Goal: Information Seeking & Learning: Learn about a topic

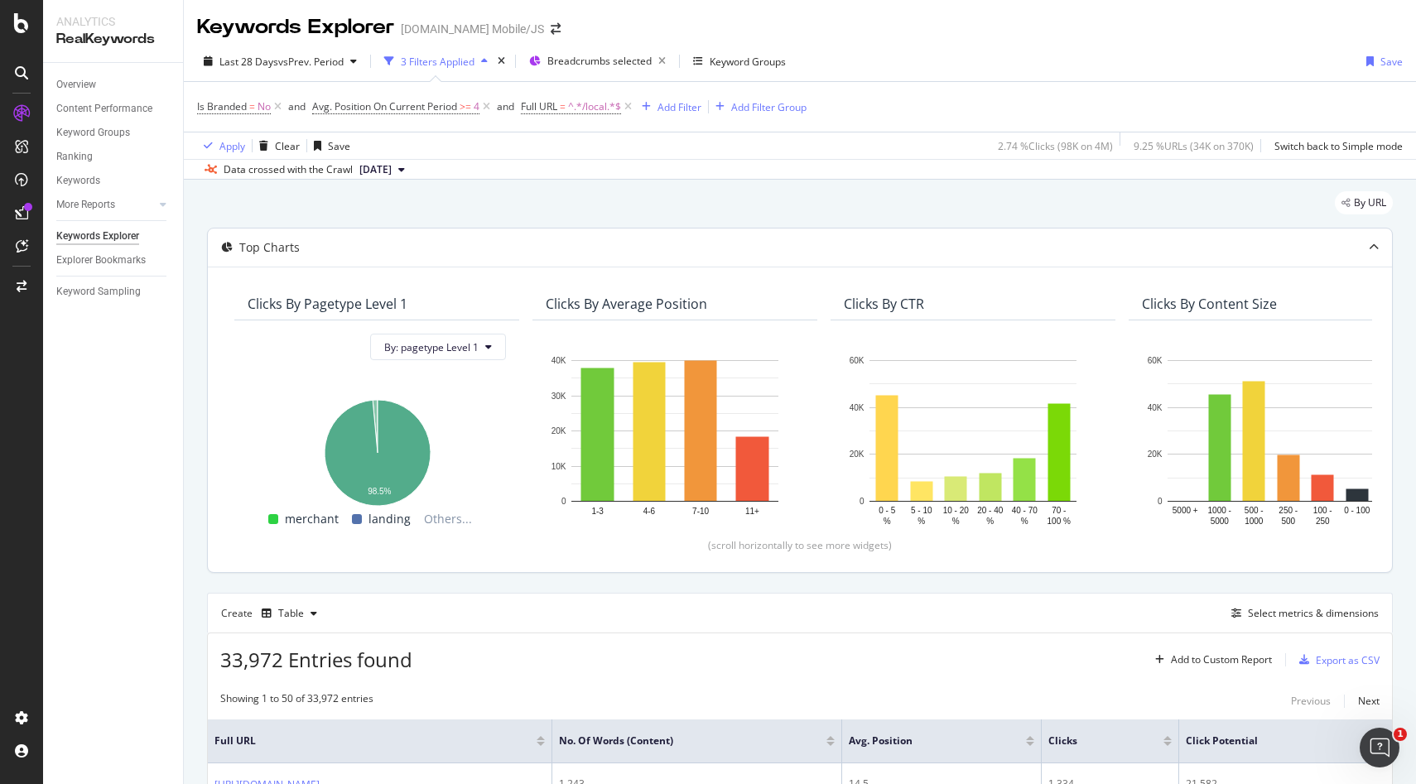
scroll to position [0, 537]
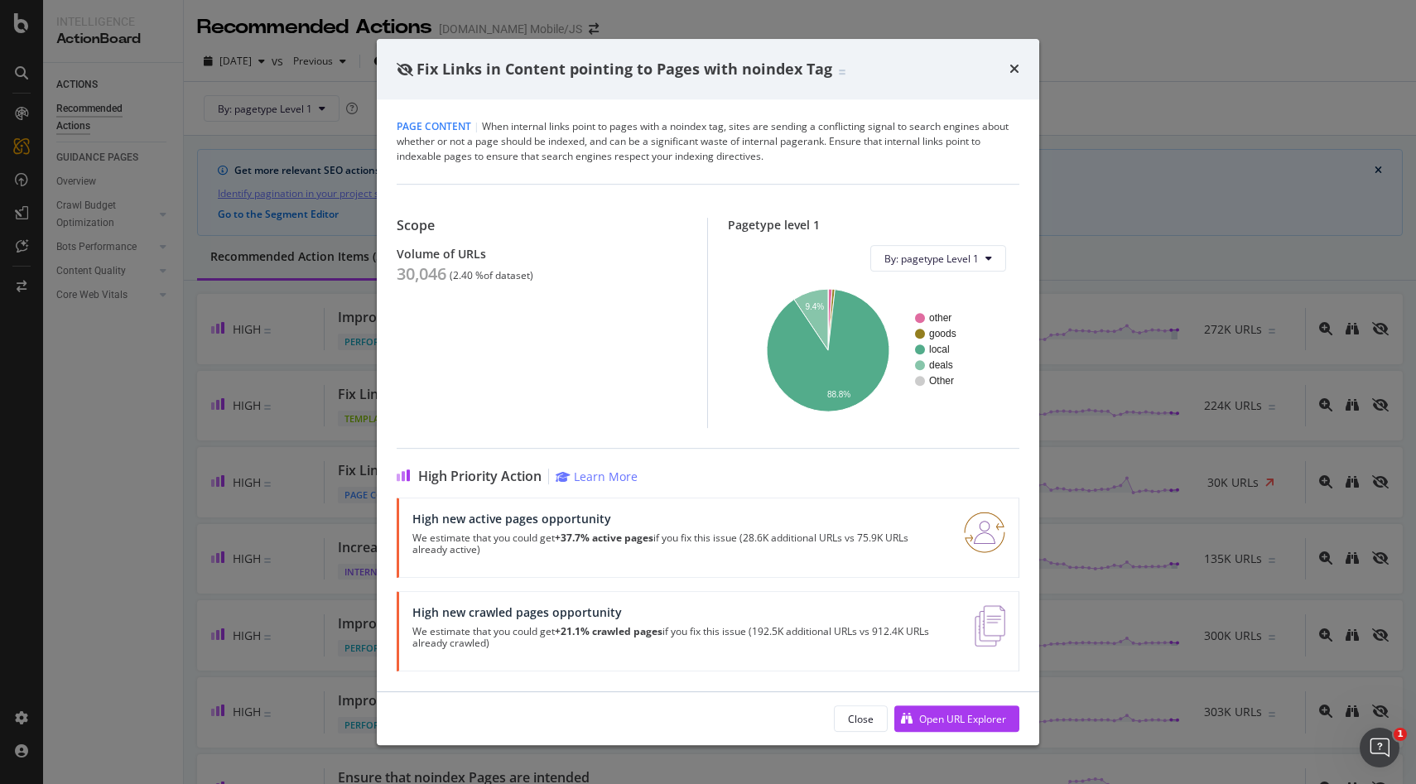
scroll to position [176, 0]
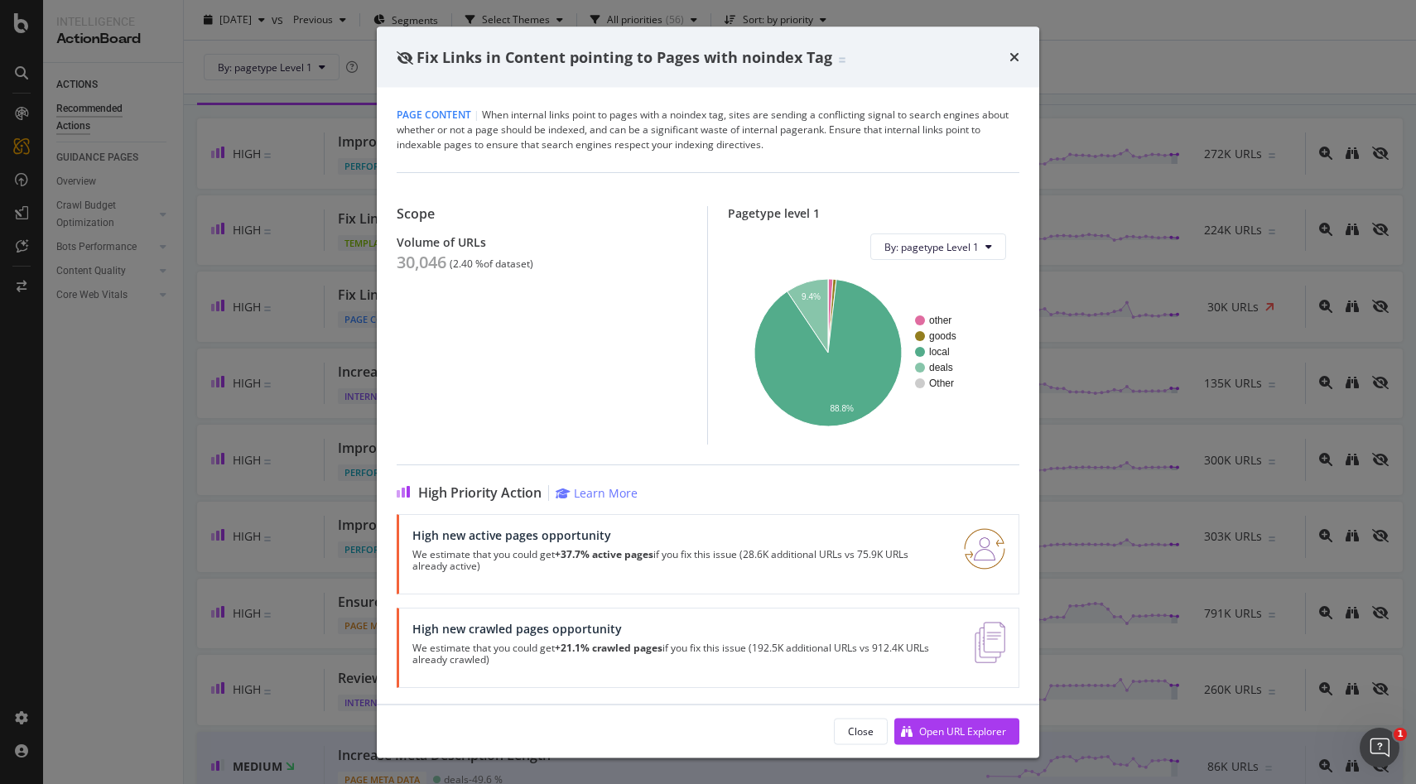
click at [1026, 55] on div "Fix Links in Content pointing to Pages with noindex Tag" at bounding box center [708, 57] width 663 height 61
click at [1013, 55] on icon "times" at bounding box center [1015, 57] width 10 height 13
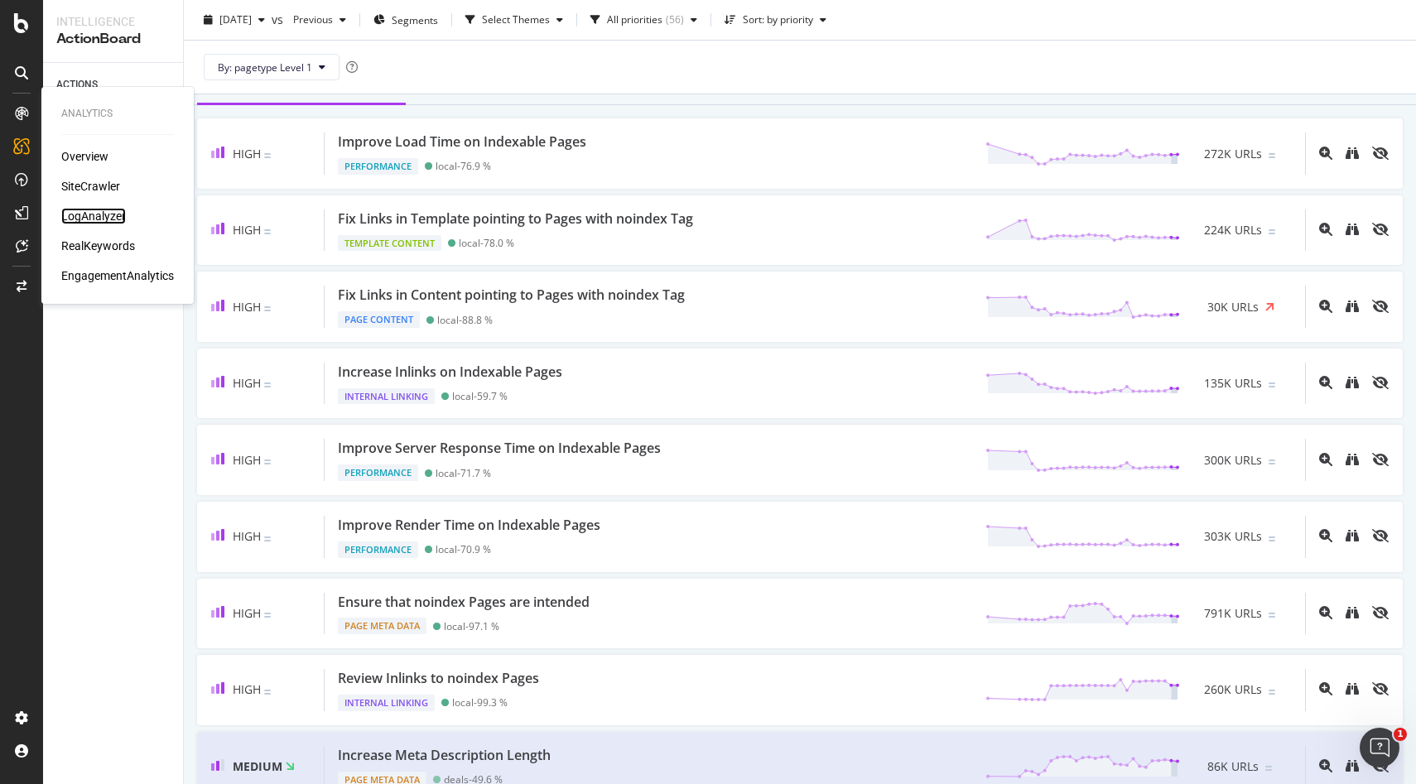
click at [83, 221] on div "LogAnalyzer" at bounding box center [93, 216] width 65 height 17
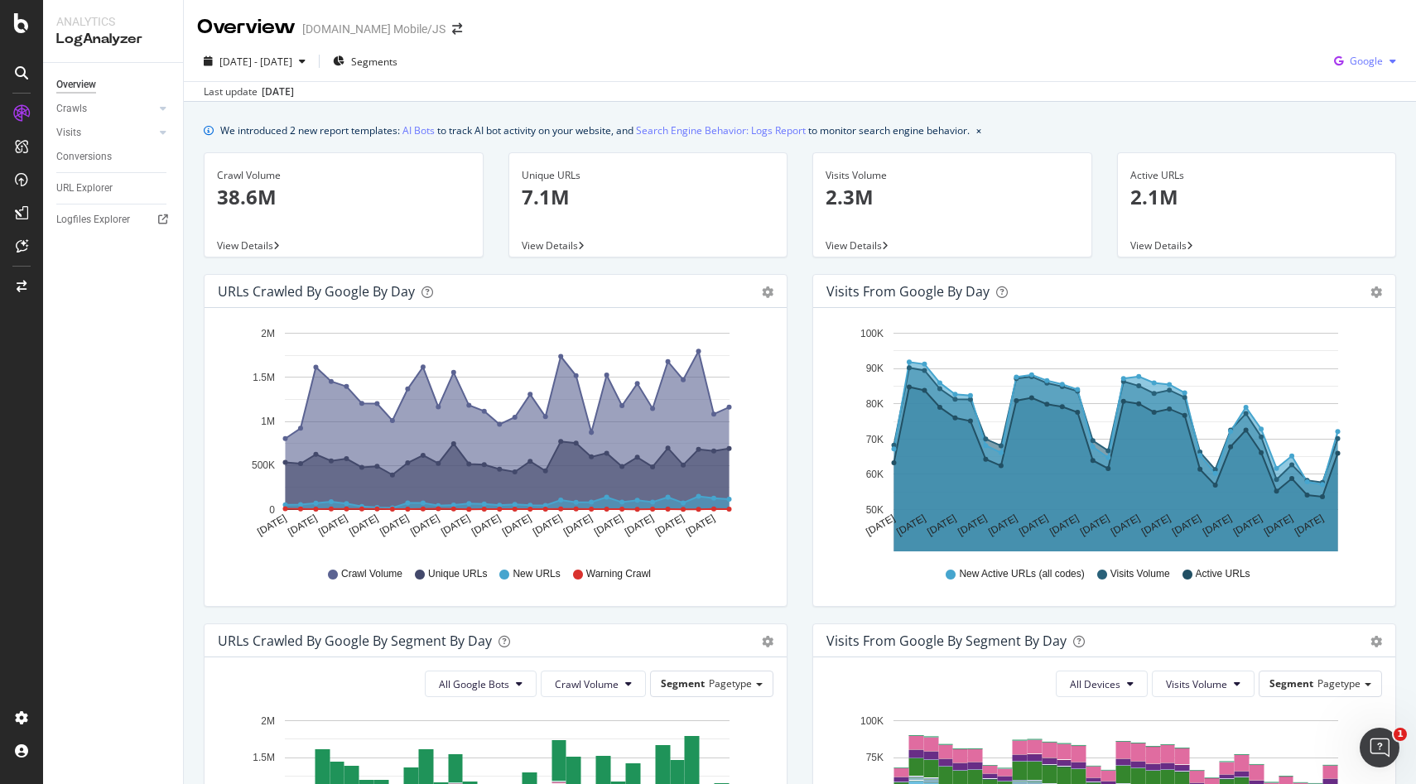
click at [1392, 56] on icon "button" at bounding box center [1393, 61] width 7 height 10
click at [1361, 153] on span "OpenAI" at bounding box center [1366, 155] width 61 height 15
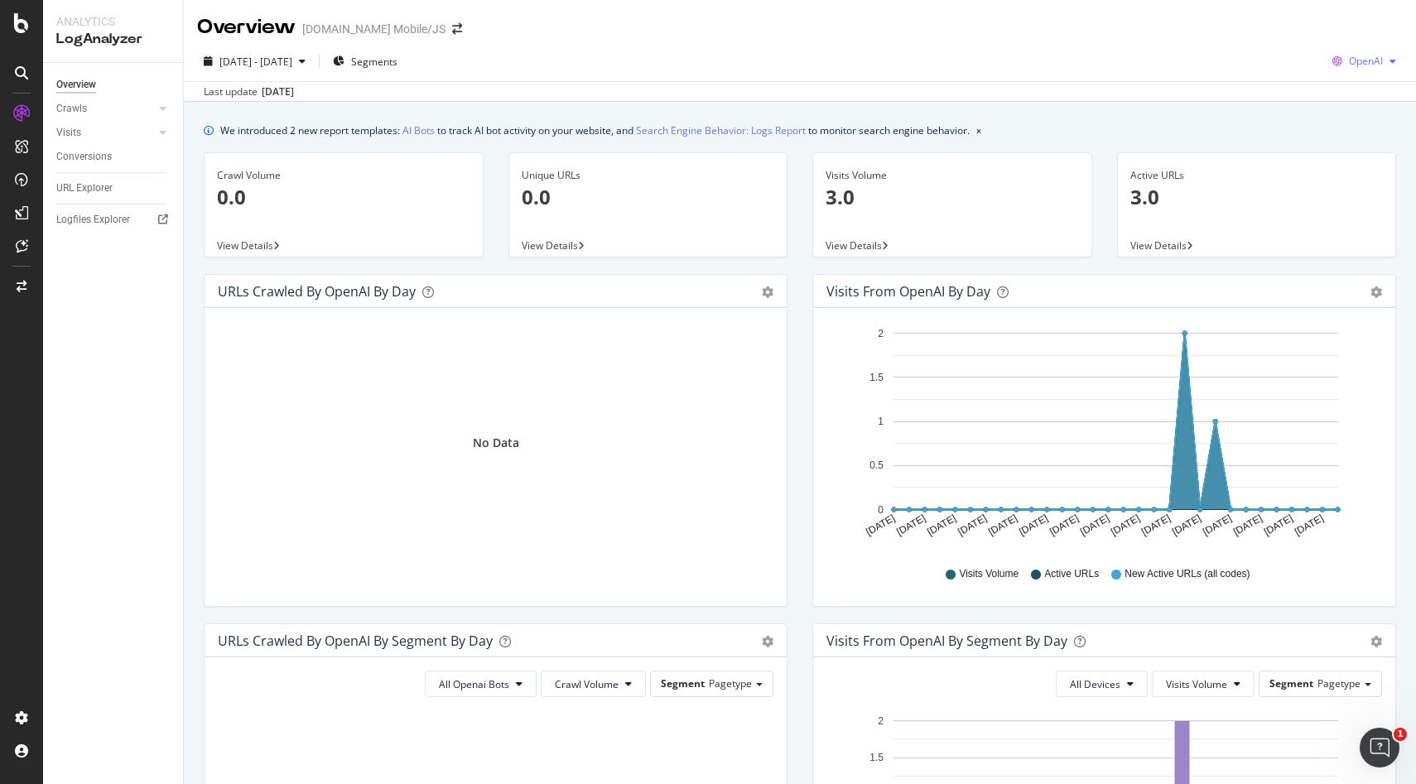
click at [1352, 55] on span "OpenAI" at bounding box center [1366, 61] width 34 height 14
click at [1359, 195] on div "Other AI Bots" at bounding box center [1353, 187] width 114 height 24
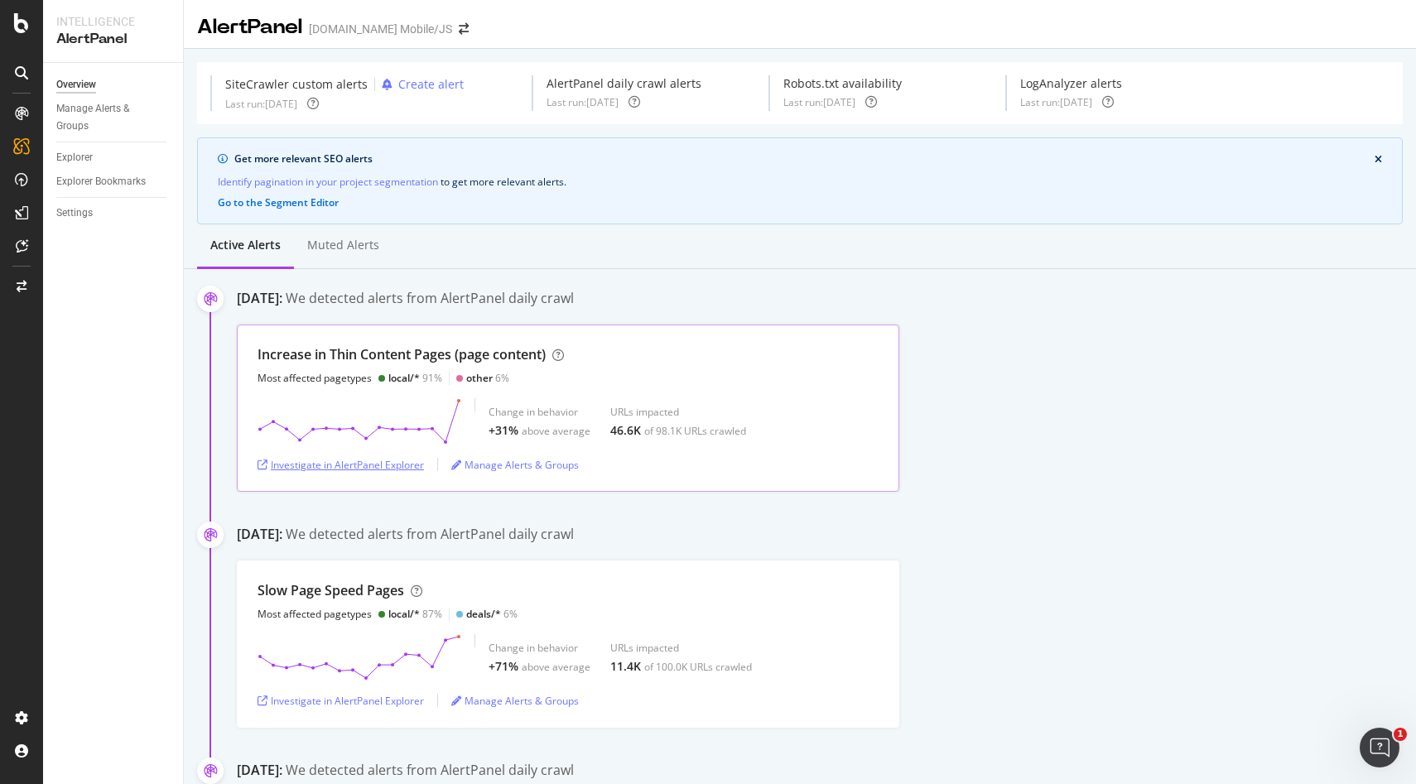
click at [383, 463] on div "Investigate in AlertPanel Explorer" at bounding box center [341, 465] width 166 height 14
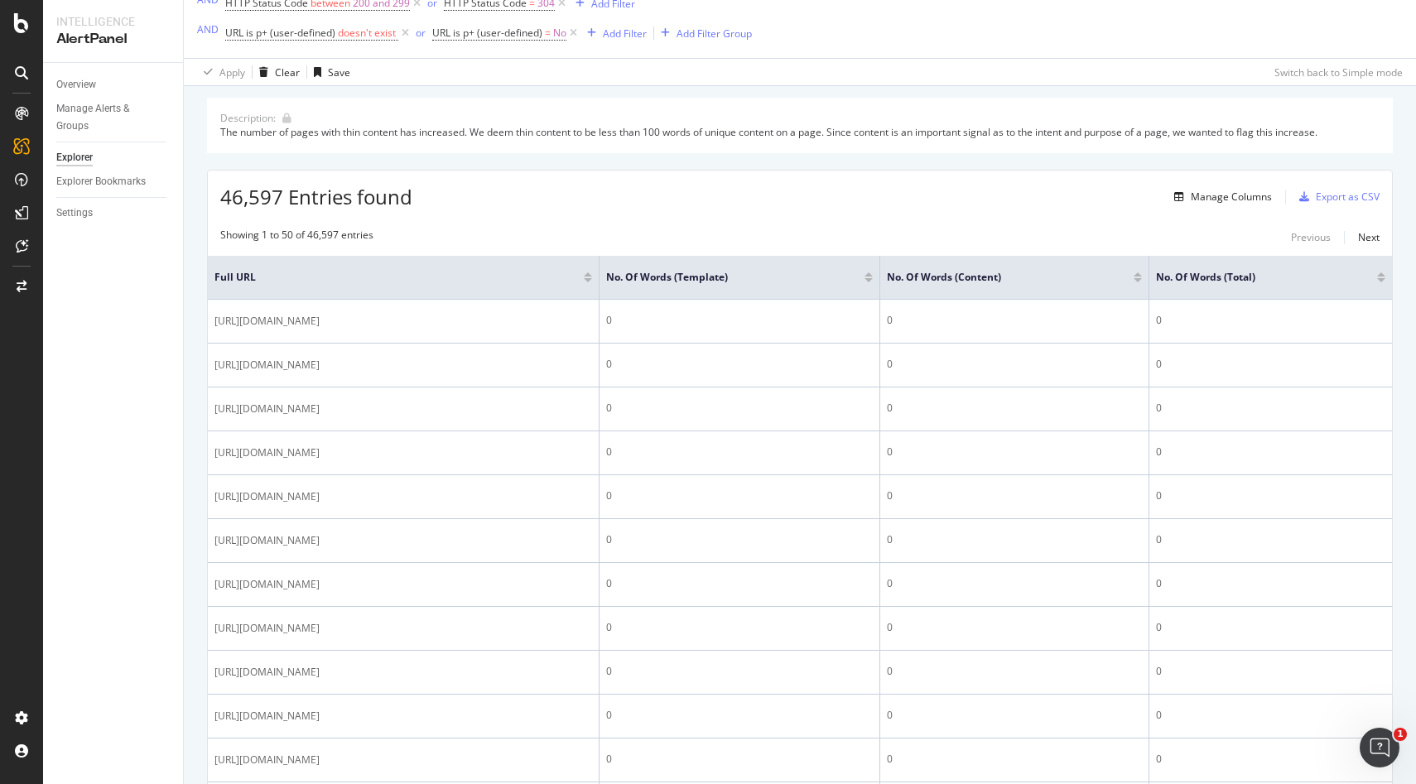
scroll to position [133, 0]
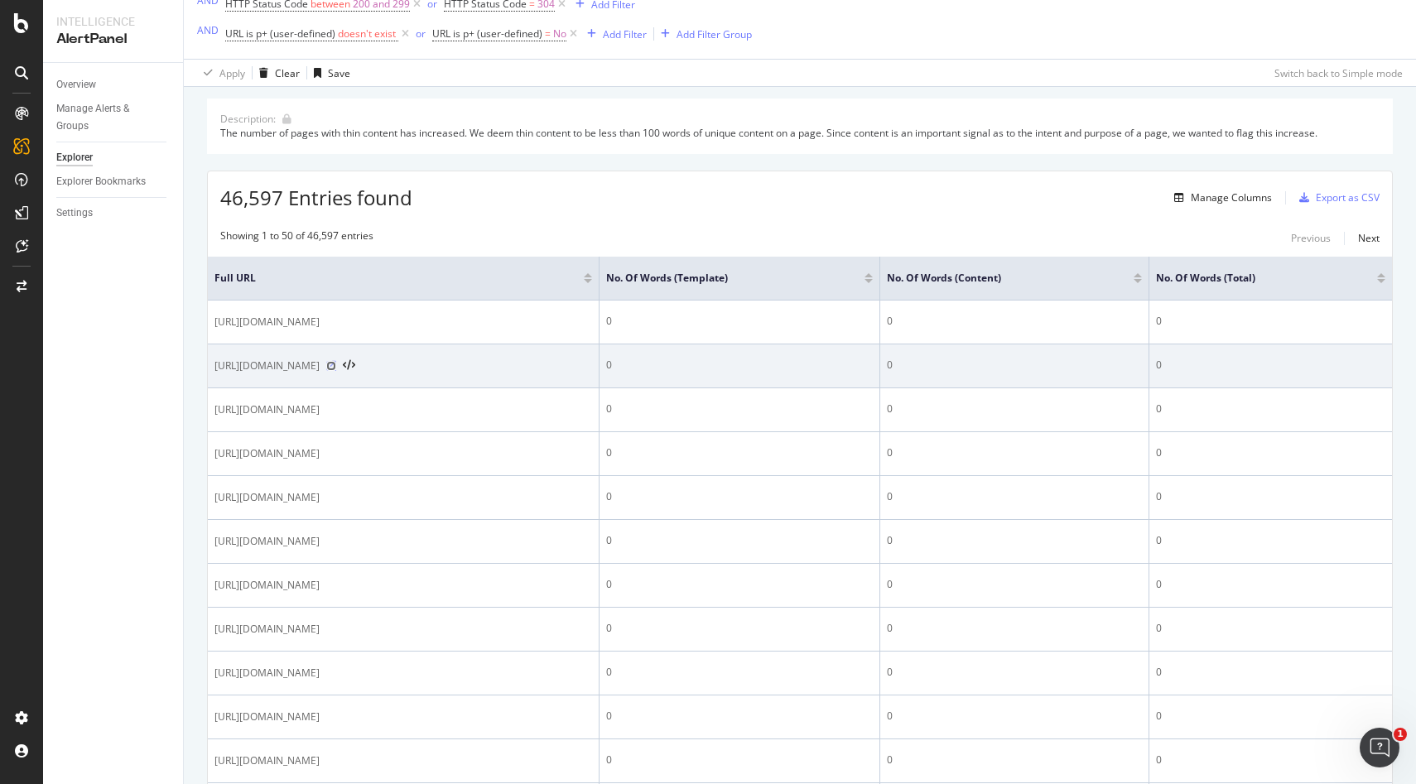
click at [336, 364] on icon at bounding box center [331, 366] width 10 height 10
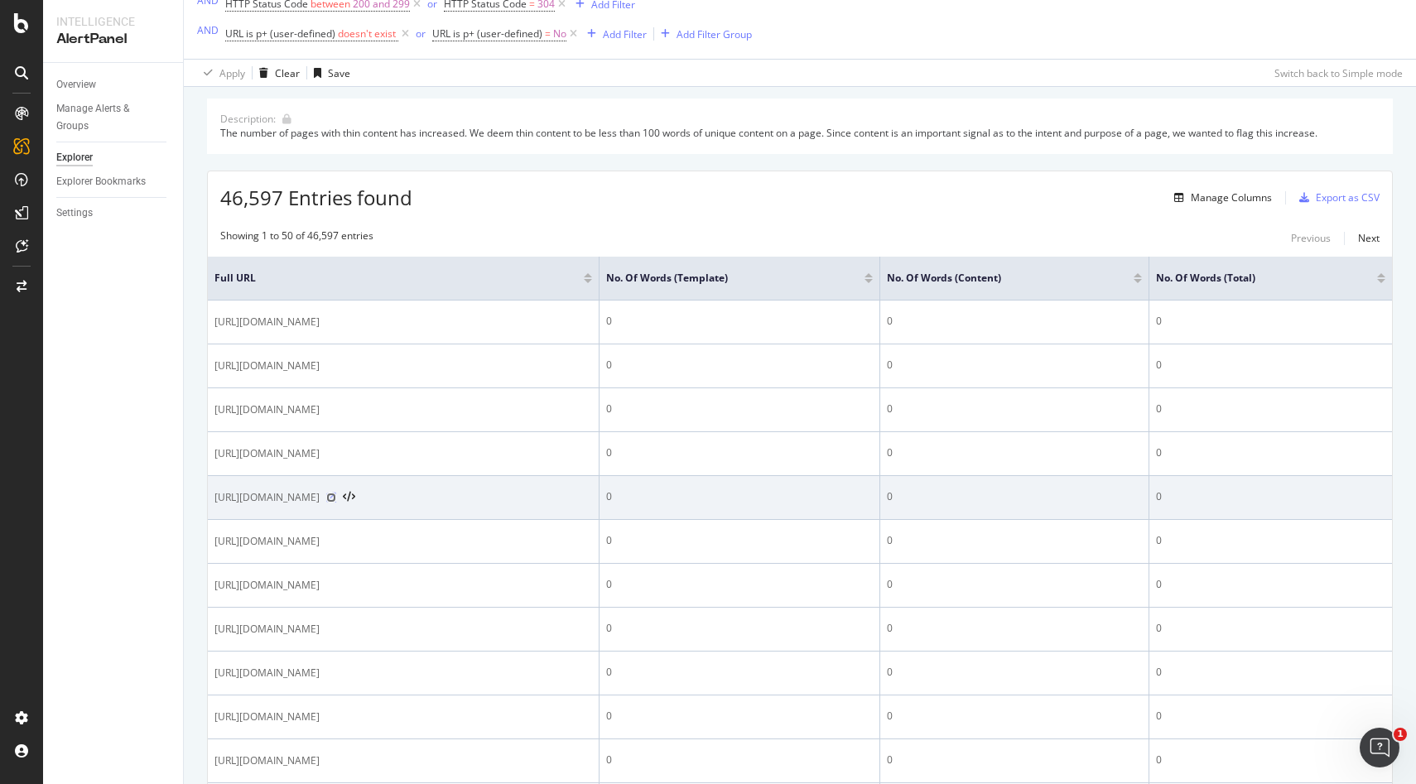
click at [336, 501] on icon at bounding box center [331, 498] width 10 height 10
